Goal: Information Seeking & Learning: Learn about a topic

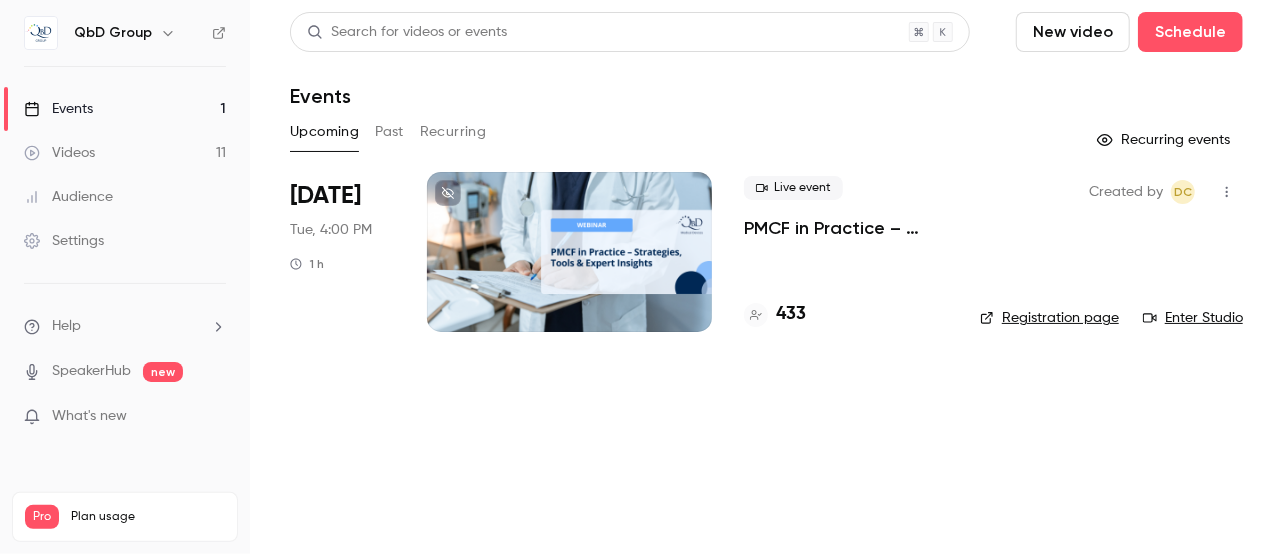
click at [392, 131] on button "Past" at bounding box center [389, 132] width 29 height 32
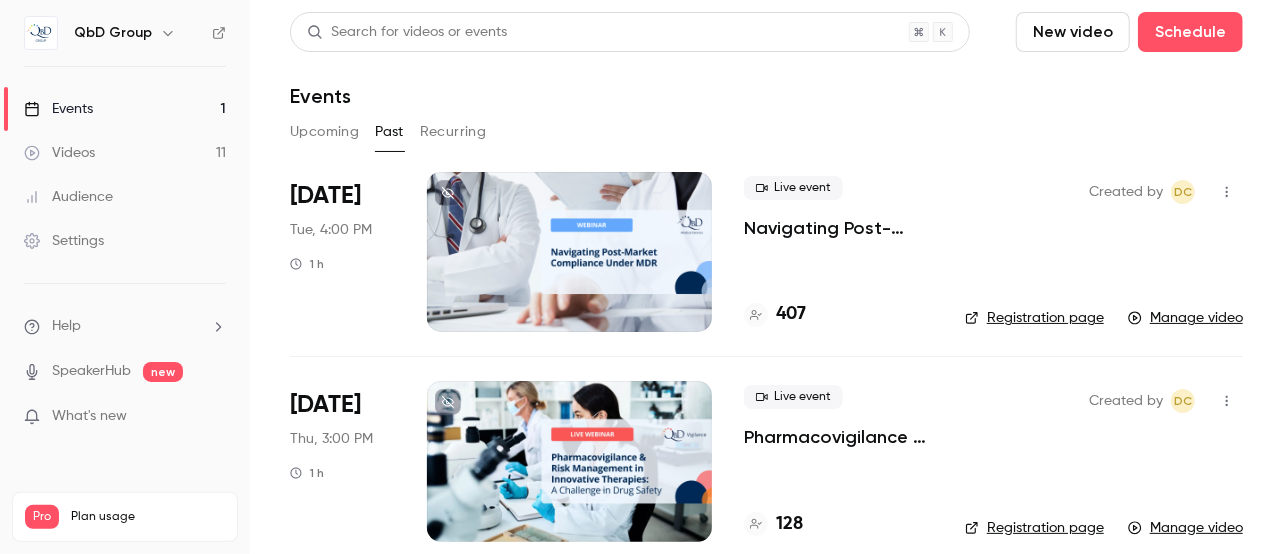
click at [676, 267] on div at bounding box center [569, 252] width 285 height 160
